Goal: Task Accomplishment & Management: Manage account settings

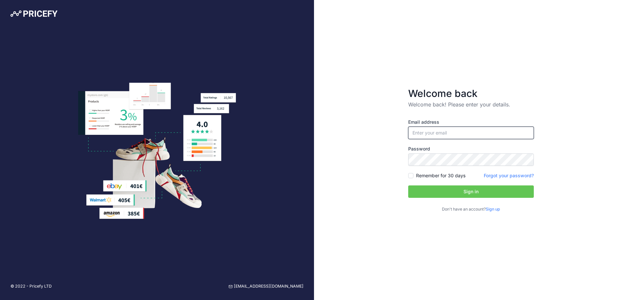
type input "[EMAIL_ADDRESS][DOMAIN_NAME]"
click at [453, 131] on input "[EMAIL_ADDRESS][DOMAIN_NAME]" at bounding box center [471, 133] width 126 height 12
click at [586, 127] on div "Welcome back Welcome back! Please enter your details. Email address kingston@ld…" at bounding box center [471, 150] width 314 height 300
click at [486, 190] on button "Sign in" at bounding box center [471, 192] width 126 height 12
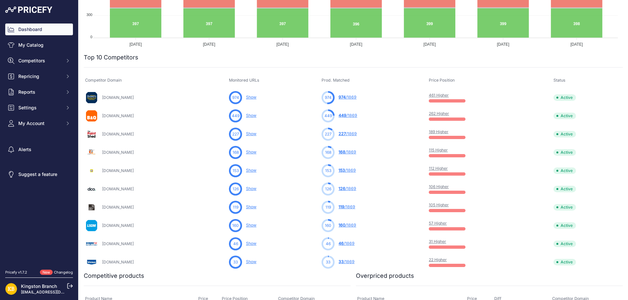
scroll to position [196, 0]
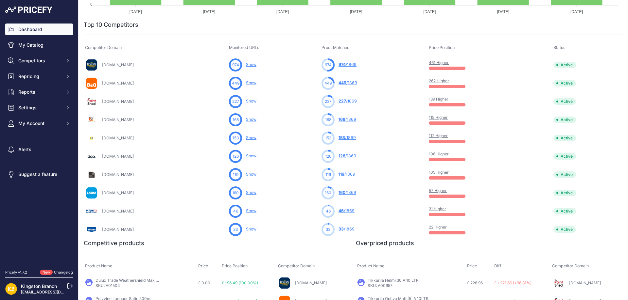
click at [447, 191] on link "57 Higher" at bounding box center [438, 190] width 18 height 5
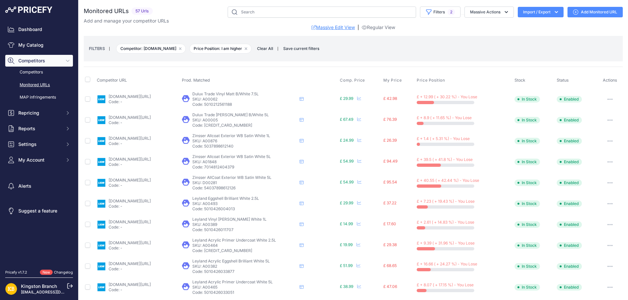
click at [337, 25] on link "Massive Edit View" at bounding box center [332, 27] width 43 height 7
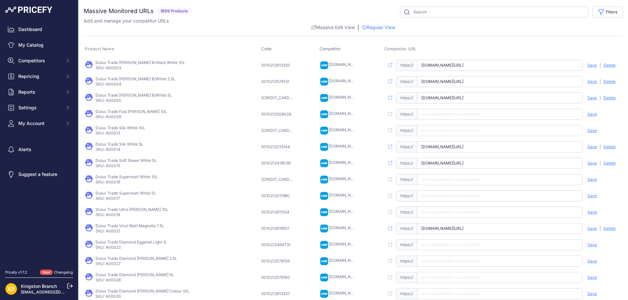
click at [452, 197] on input "text" at bounding box center [499, 196] width 165 height 11
paste input "https://leylandsdm.co.uk/dulux-trade-supermatt-5l-white.html"
type input "leylandsdm.co.uk/dulux-trade-supermatt-5l-white.html"
click at [587, 196] on span "Save" at bounding box center [591, 196] width 9 height 5
click at [452, 250] on input "text" at bounding box center [499, 245] width 165 height 11
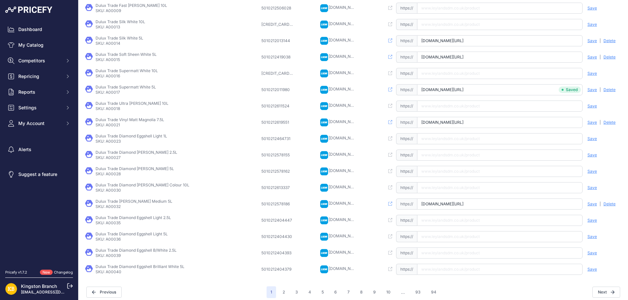
scroll to position [111, 0]
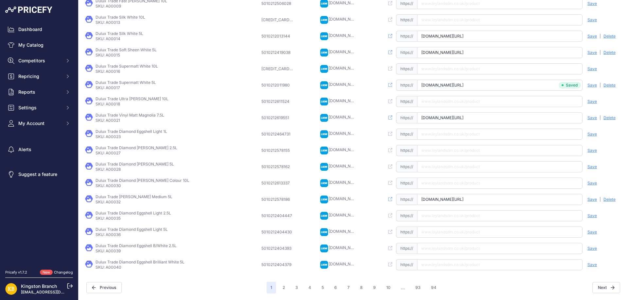
click at [449, 261] on input "text" at bounding box center [499, 265] width 165 height 11
paste input "https://leylandsdm.co.uk/dulux-trade-diamond-q-d-eggshell-5l-b-white.html"
type input "leylandsdm.co.uk/dulux-trade-diamond-q-d-eggshell-5l-b-white.html"
click at [587, 264] on span "Save" at bounding box center [591, 265] width 9 height 5
click at [599, 287] on button "Next" at bounding box center [606, 287] width 28 height 11
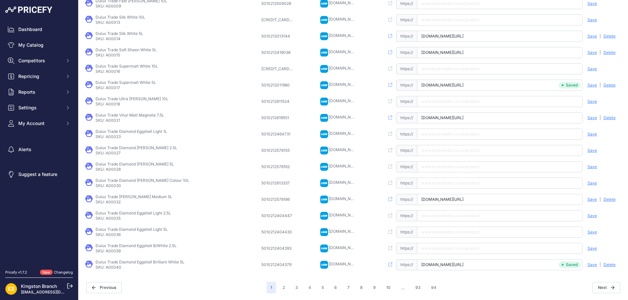
scroll to position [127, 0]
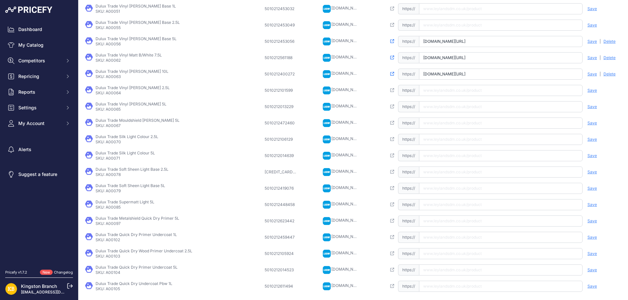
scroll to position [78, 0]
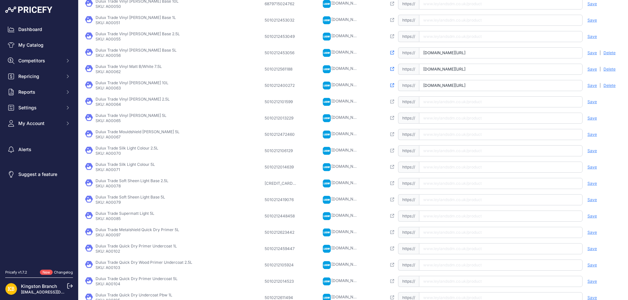
click at [465, 98] on input "text" at bounding box center [500, 101] width 163 height 11
paste input "https://leylandsdm.co.uk/dulux-trade-vinyl-matt-2-5l-white.html"
type input "leylandsdm.co.uk/dulux-trade-vinyl-matt-2-5l-white.html"
click at [587, 103] on span "Save" at bounding box center [591, 101] width 9 height 5
click at [467, 122] on input "text" at bounding box center [500, 118] width 163 height 11
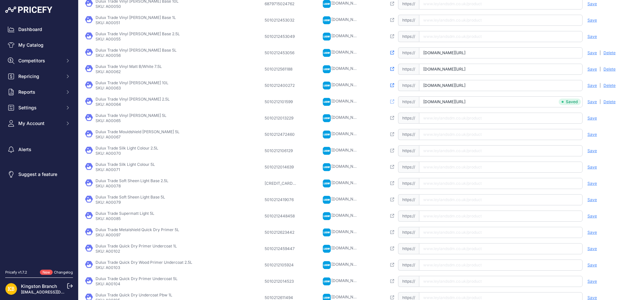
paste input "https://leylandsdm.co.uk/dulux-trade-vinyl-matt-5l-white.html"
type input "leylandsdm.co.uk/dulux-trade-vinyl-matt-5l-white.html"
click at [588, 120] on span "Save" at bounding box center [591, 118] width 9 height 5
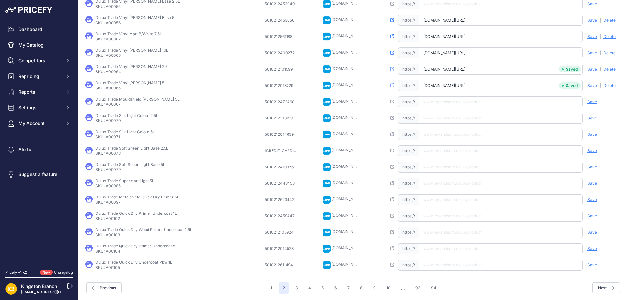
scroll to position [111, 0]
click at [448, 215] on input "text" at bounding box center [500, 216] width 163 height 11
click at [440, 248] on input "text" at bounding box center [500, 248] width 163 height 11
paste input "https://leylandsdm.co.uk/dulux-trade-q-drying-wood-primer-undercoat-5l-white.ht…"
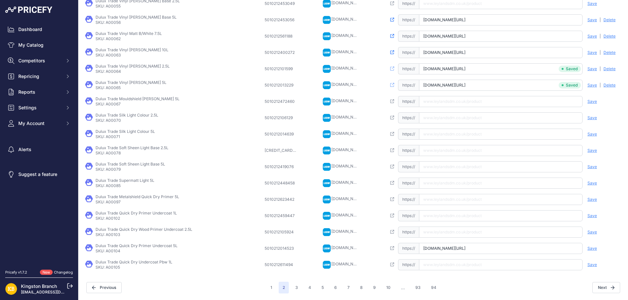
type input "leylandsdm.co.uk/dulux-trade-q-drying-wood-primer-undercoat-5l-white.html"
click at [587, 249] on span "Save" at bounding box center [591, 248] width 9 height 5
click at [600, 285] on button "Next" at bounding box center [606, 287] width 28 height 11
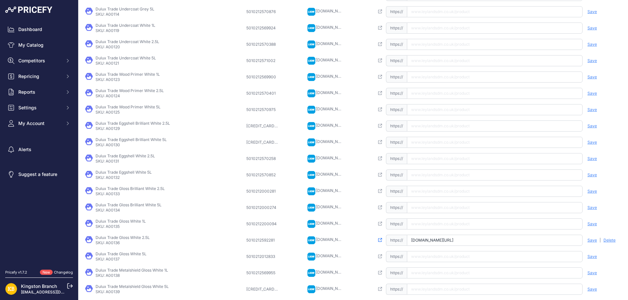
scroll to position [98, 0]
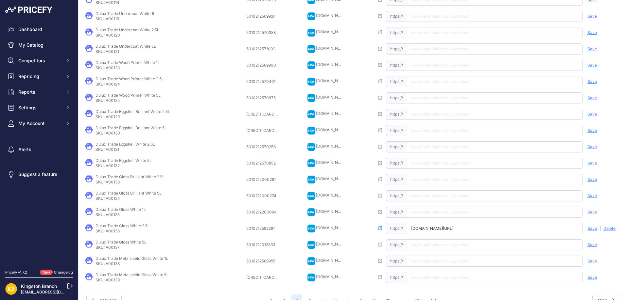
click at [433, 181] on input "text" at bounding box center [495, 179] width 176 height 11
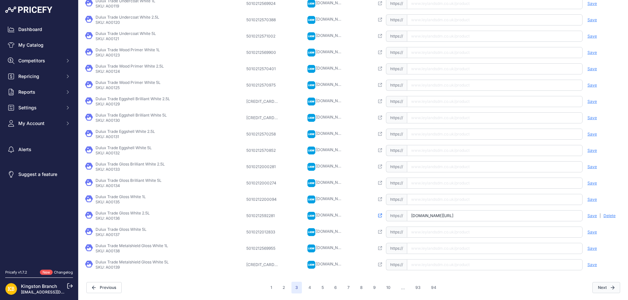
click at [610, 289] on icon "button" at bounding box center [612, 288] width 4 height 4
click at [113, 288] on button "Previous" at bounding box center [103, 288] width 35 height 11
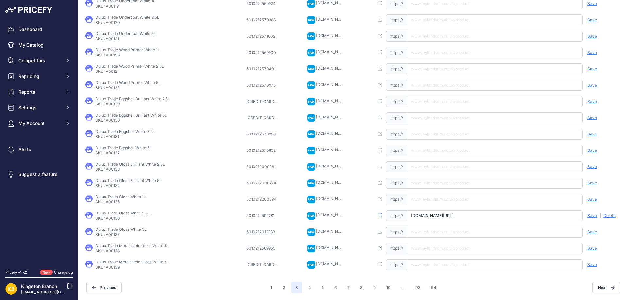
scroll to position [110, 0]
click at [382, 215] on icon at bounding box center [380, 216] width 4 height 4
click at [603, 217] on span "Delete" at bounding box center [609, 216] width 12 height 5
drag, startPoint x: 594, startPoint y: 289, endPoint x: 591, endPoint y: 284, distance: 5.9
click at [594, 289] on button "Next" at bounding box center [606, 288] width 28 height 11
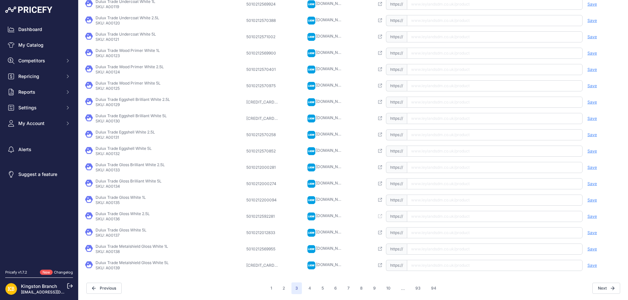
scroll to position [127, 0]
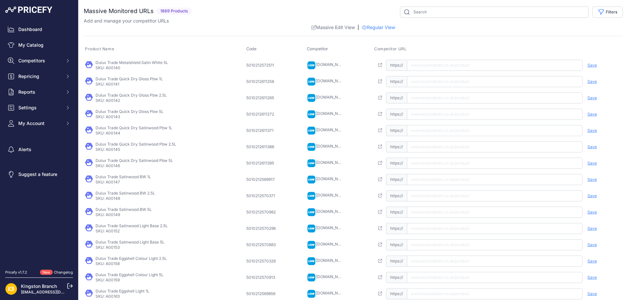
click at [434, 150] on input "text" at bounding box center [495, 147] width 176 height 11
paste input "https://leylandsdm.co.uk/dulux-trade-quick-dry-satinwood-2-5l-b-white.html"
type input "leylandsdm.co.uk/dulux-trade-quick-dry-satinwood-2-5l-b-white.html"
click at [587, 148] on span "Save" at bounding box center [591, 146] width 9 height 5
click at [442, 167] on input "text" at bounding box center [495, 163] width 176 height 11
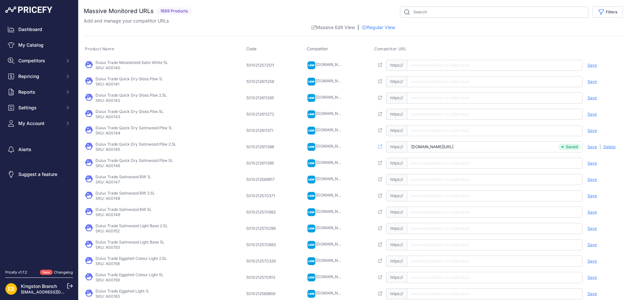
paste input "https://leylandsdm.co.uk/dulux-trade-quick-dry-satinwood-5l-b-white.html"
type input "leylandsdm.co.uk/dulux-trade-quick-dry-satinwood-5l-b-white.html"
click at [587, 161] on span "Save" at bounding box center [591, 163] width 9 height 5
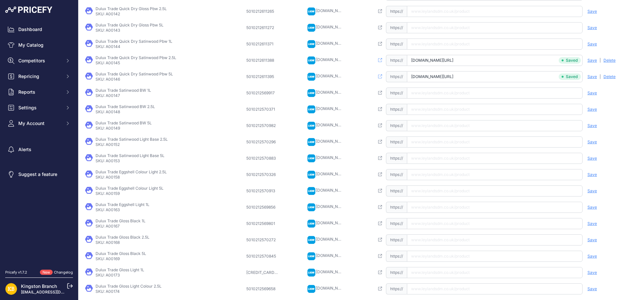
scroll to position [98, 0]
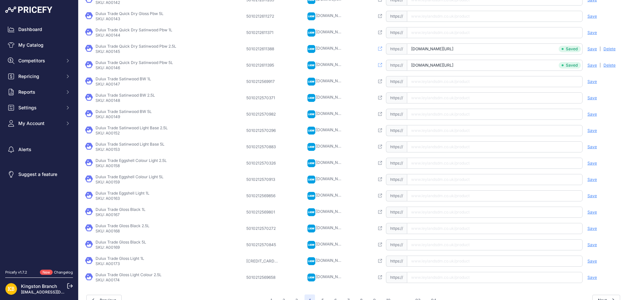
click at [426, 214] on input "text" at bounding box center [495, 212] width 176 height 11
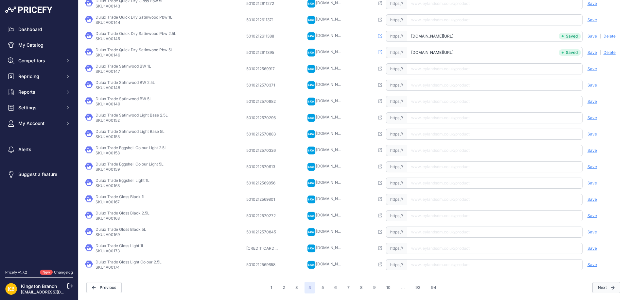
click at [604, 288] on button "Next" at bounding box center [606, 287] width 28 height 11
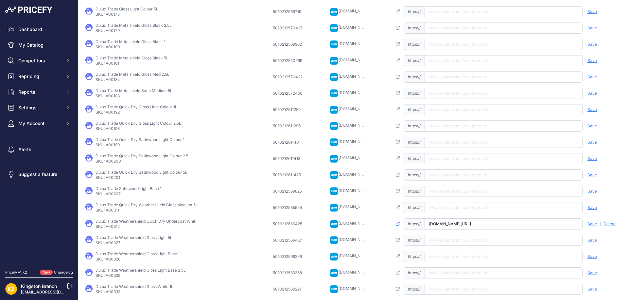
scroll to position [65, 0]
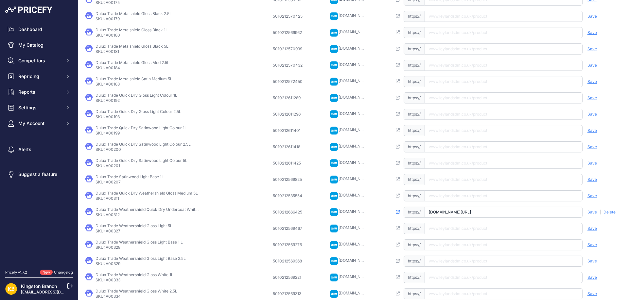
click at [399, 212] on icon at bounding box center [398, 212] width 4 height 4
click at [608, 214] on span "Delete" at bounding box center [609, 212] width 12 height 5
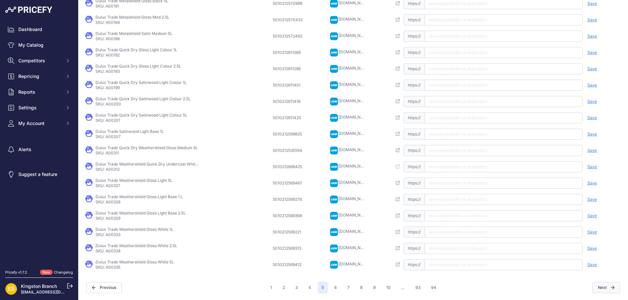
click at [601, 289] on button "Next" at bounding box center [606, 287] width 28 height 11
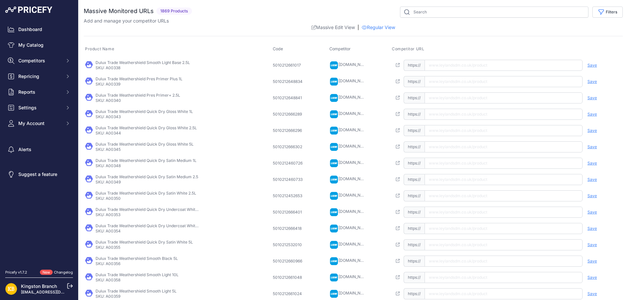
click at [453, 85] on input "text" at bounding box center [503, 81] width 158 height 11
paste input "https://leylandsdm.co.uk/dulux-trade-weathershield-ext-preservative-prim-no-1-w…"
type input "leylandsdm.co.uk/dulux-trade-weathershield-ext-preservative-prim-no-1-w-based-1…"
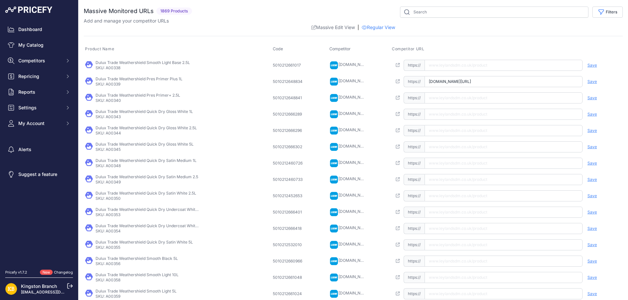
click at [587, 83] on span "Save" at bounding box center [591, 81] width 9 height 5
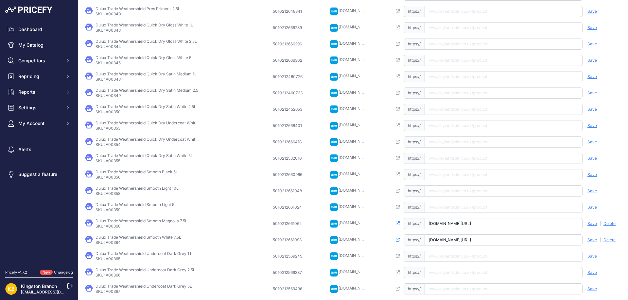
scroll to position [98, 0]
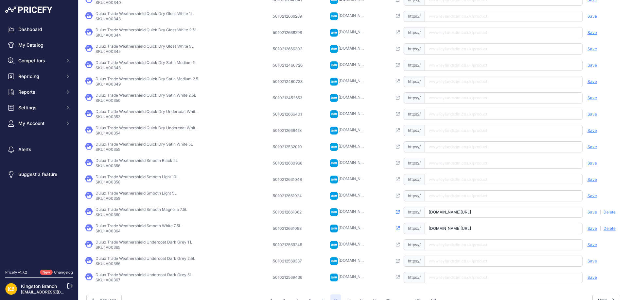
click at [458, 161] on input "text" at bounding box center [503, 163] width 158 height 11
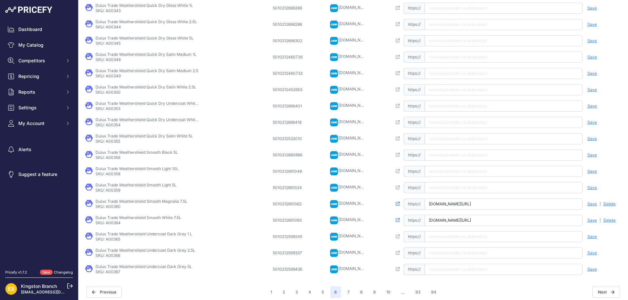
scroll to position [111, 0]
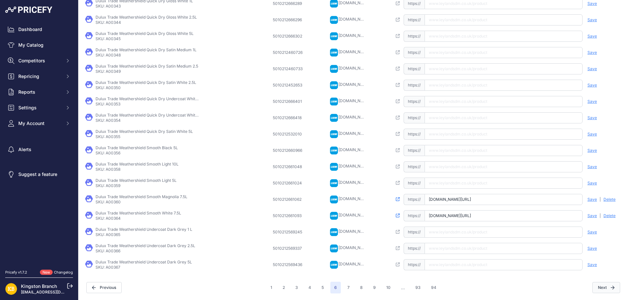
click at [599, 285] on button "Next" at bounding box center [606, 287] width 28 height 11
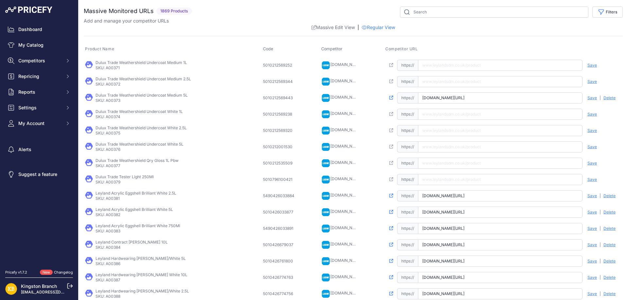
click at [393, 97] on icon at bounding box center [391, 98] width 4 height 4
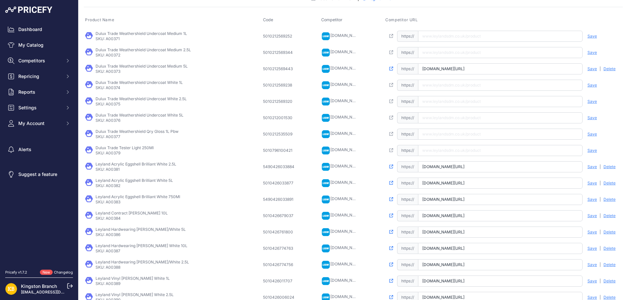
scroll to position [65, 0]
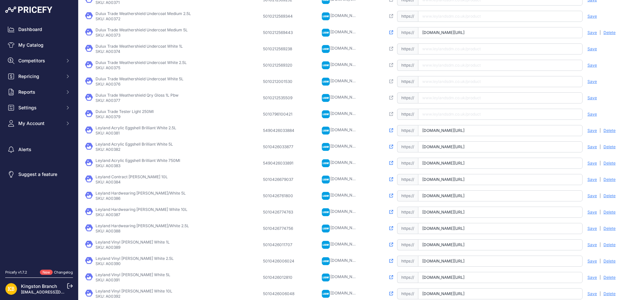
click at [393, 132] on icon at bounding box center [391, 130] width 4 height 4
click at [603, 33] on span "Delete" at bounding box center [609, 32] width 12 height 5
click at [393, 162] on icon at bounding box center [391, 163] width 4 height 4
click at [608, 161] on span "Delete" at bounding box center [609, 163] width 12 height 5
click at [604, 178] on span "Delete" at bounding box center [609, 179] width 12 height 5
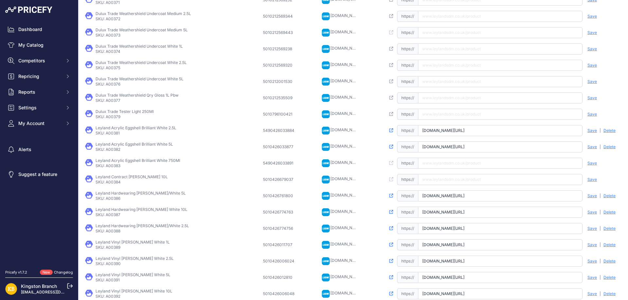
click at [393, 195] on icon at bounding box center [391, 196] width 4 height 4
click at [393, 213] on icon at bounding box center [391, 212] width 4 height 4
click at [605, 212] on span "Delete" at bounding box center [609, 212] width 12 height 5
click at [603, 229] on span "Delete" at bounding box center [609, 228] width 12 height 5
click at [393, 246] on icon at bounding box center [391, 245] width 4 height 4
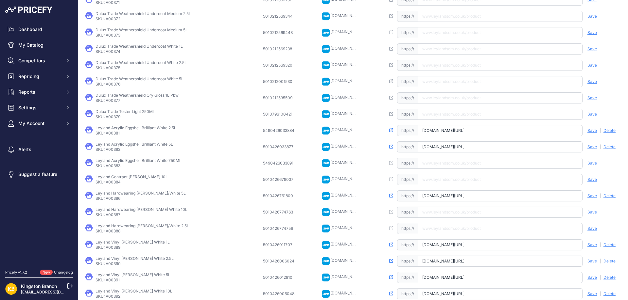
click at [393, 279] on icon at bounding box center [391, 278] width 4 height 4
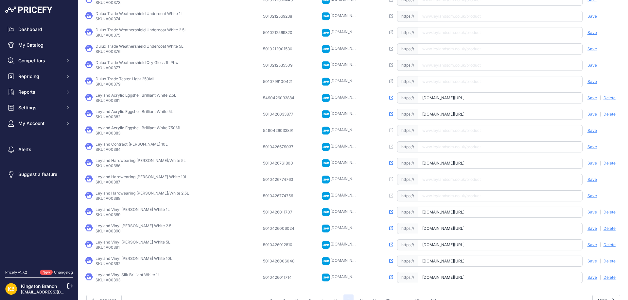
click at [393, 260] on icon at bounding box center [391, 261] width 4 height 4
click at [608, 261] on span "Delete" at bounding box center [609, 261] width 12 height 5
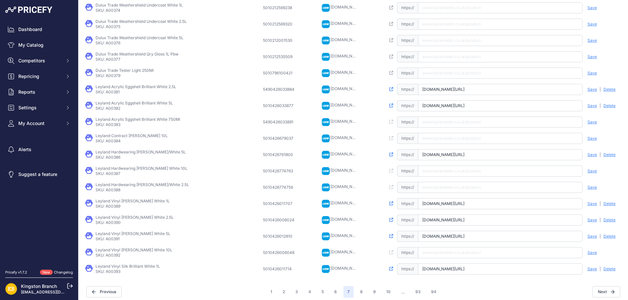
scroll to position [111, 0]
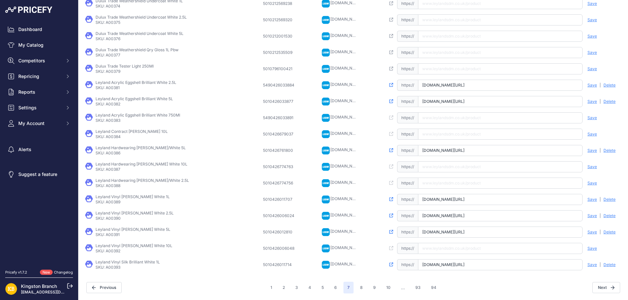
click at [389, 264] on div "Open this link" at bounding box center [391, 265] width 12 height 11
click at [393, 264] on icon at bounding box center [391, 265] width 4 height 4
click at [604, 267] on span "Delete" at bounding box center [609, 265] width 12 height 5
click at [600, 289] on button "Next" at bounding box center [606, 287] width 28 height 11
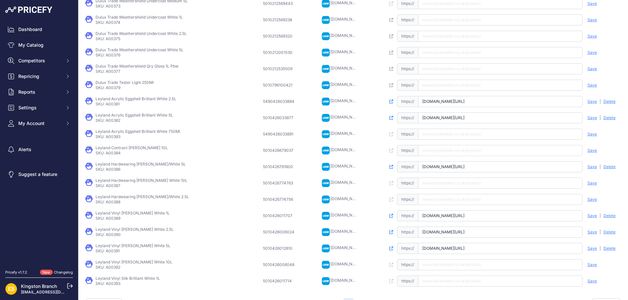
scroll to position [127, 0]
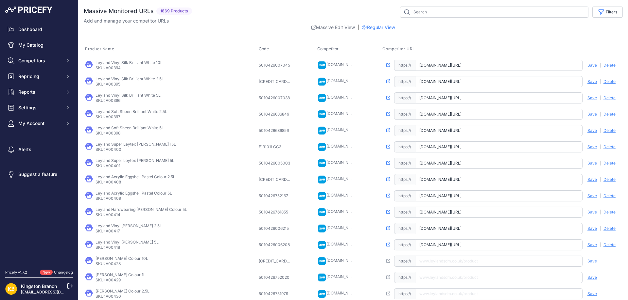
click at [386, 64] on icon at bounding box center [388, 65] width 4 height 4
click at [604, 63] on span "Delete" at bounding box center [609, 65] width 12 height 5
click at [603, 80] on span "Delete" at bounding box center [609, 81] width 12 height 5
click at [603, 96] on span "Delete" at bounding box center [609, 97] width 12 height 5
click at [603, 113] on span "Delete" at bounding box center [609, 114] width 12 height 5
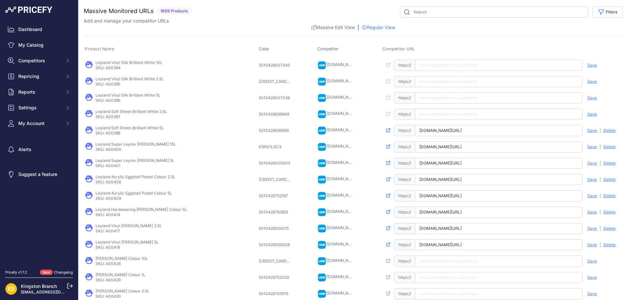
click at [605, 131] on span "Delete" at bounding box center [609, 130] width 12 height 5
click at [386, 145] on icon at bounding box center [388, 147] width 4 height 4
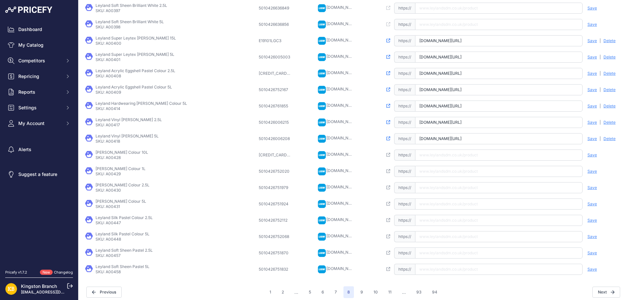
scroll to position [111, 0]
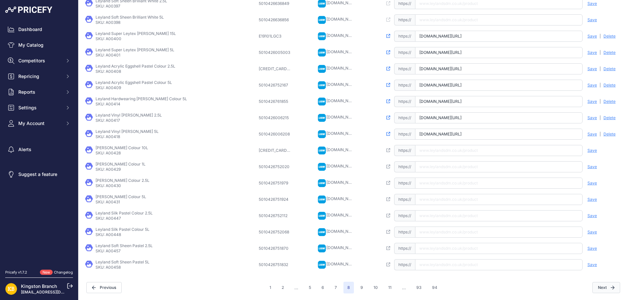
click at [610, 286] on icon "button" at bounding box center [612, 288] width 4 height 4
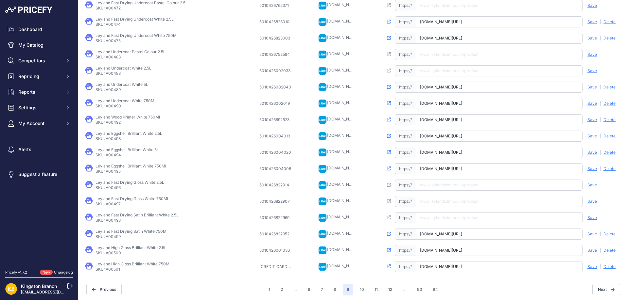
scroll to position [111, 0]
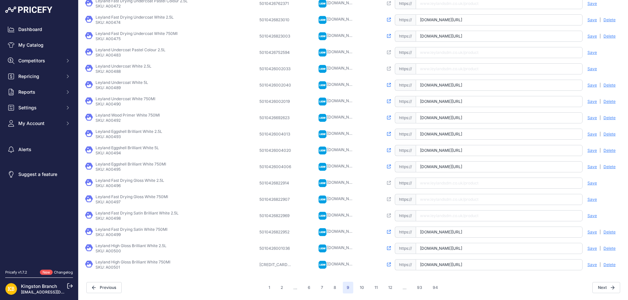
click at [391, 232] on icon at bounding box center [389, 232] width 4 height 4
click at [604, 287] on button "Next" at bounding box center [606, 287] width 28 height 11
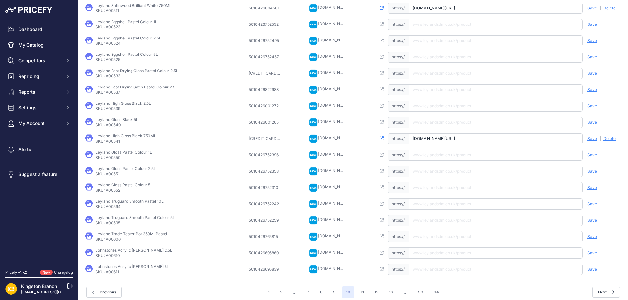
scroll to position [111, 0]
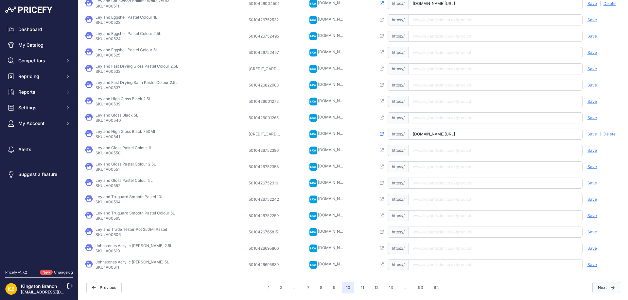
click at [600, 292] on button "Next" at bounding box center [606, 287] width 28 height 11
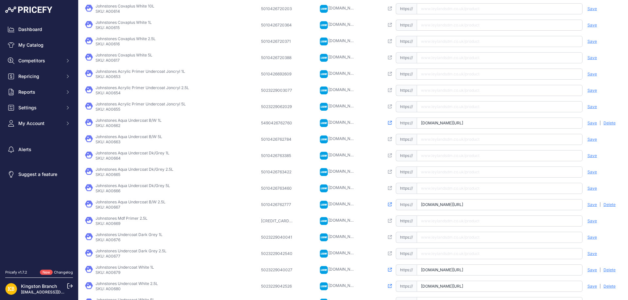
scroll to position [111, 0]
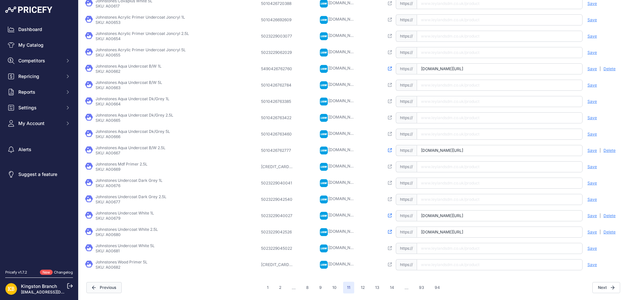
click at [104, 287] on button "Previous" at bounding box center [103, 287] width 35 height 11
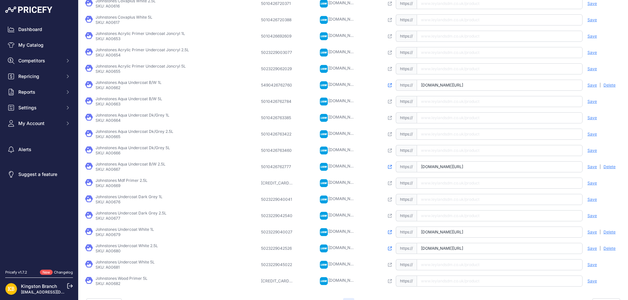
scroll to position [127, 0]
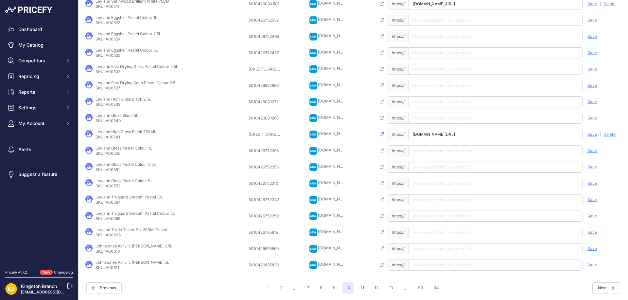
scroll to position [111, 0]
click at [601, 289] on button "Next" at bounding box center [606, 287] width 28 height 11
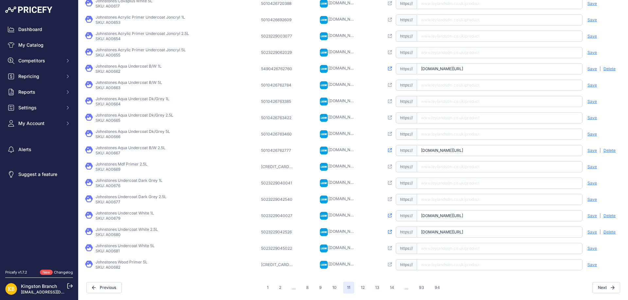
scroll to position [110, 0]
click at [389, 150] on div "Open this link" at bounding box center [390, 150] width 12 height 11
click at [392, 153] on link at bounding box center [390, 150] width 4 height 5
click at [597, 291] on button "Next" at bounding box center [606, 287] width 28 height 11
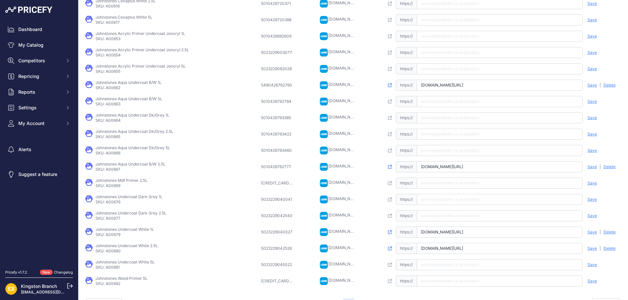
scroll to position [127, 0]
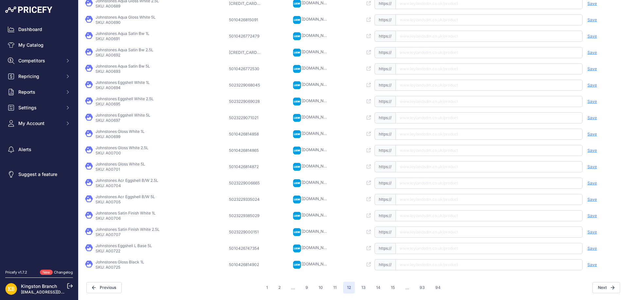
scroll to position [110, 0]
